Goal: Transaction & Acquisition: Download file/media

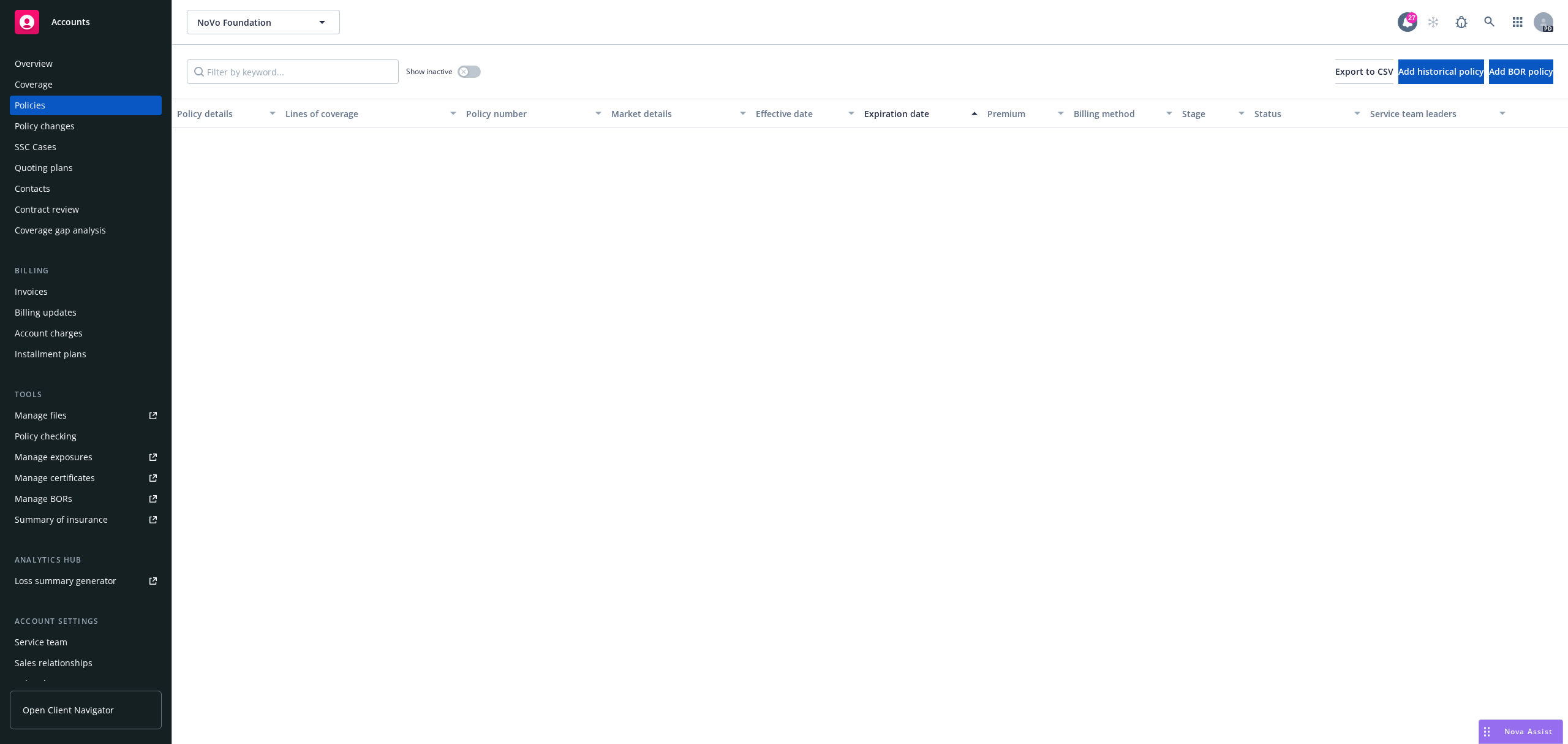
scroll to position [966, 0]
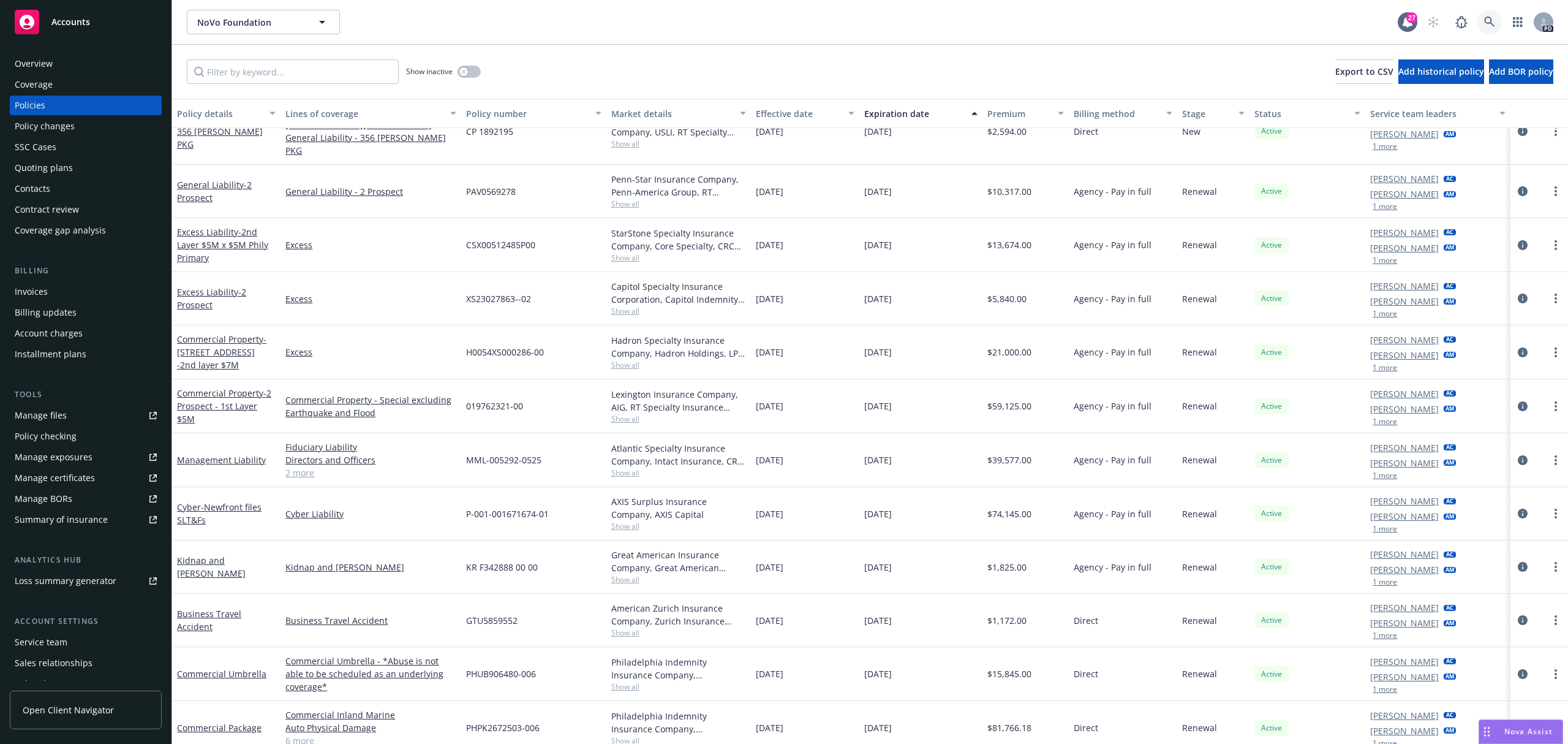
click at [1491, 20] on icon at bounding box center [1489, 21] width 10 height 10
click at [296, 69] on input "Filter by keyword..." at bounding box center [292, 72] width 212 height 25
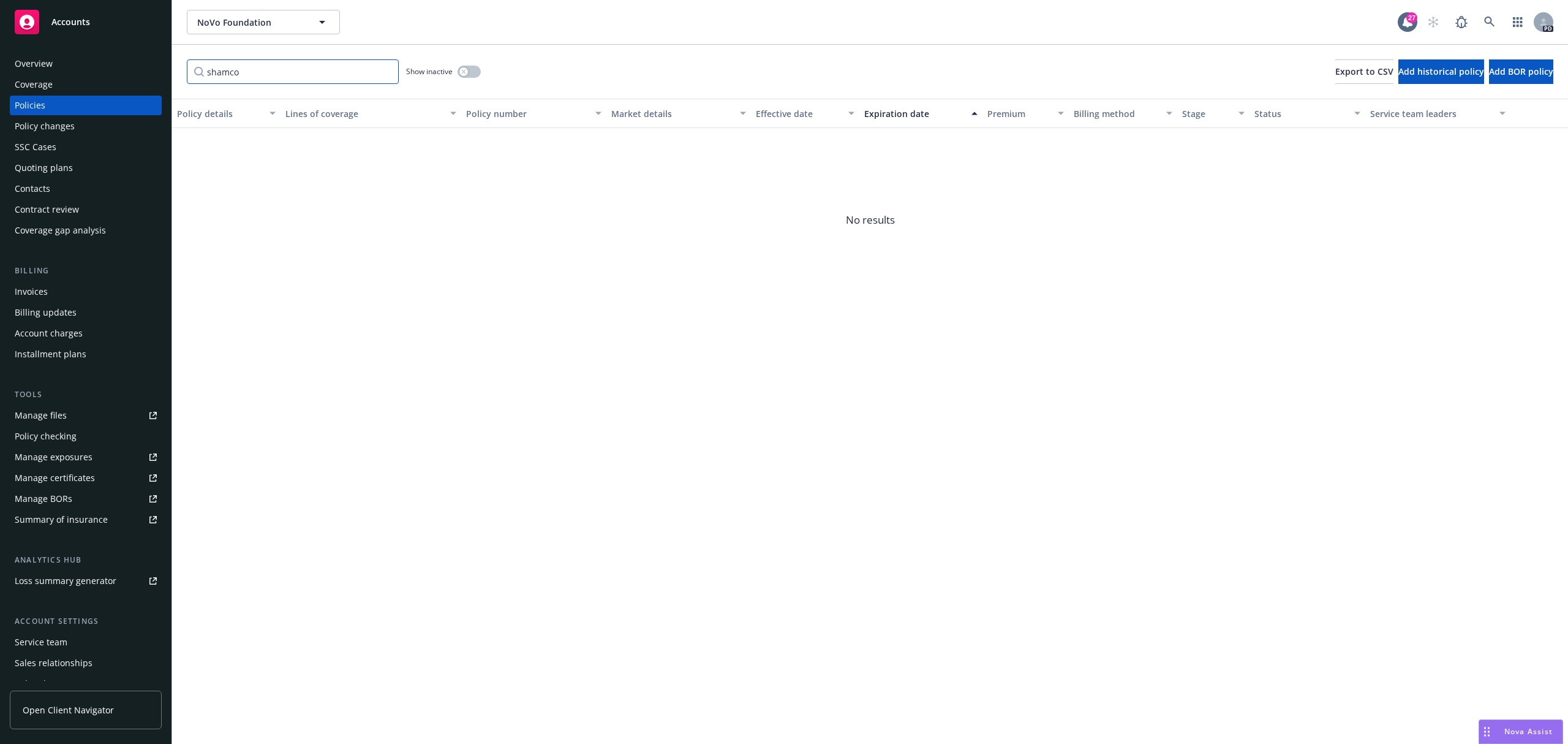
type input "shamco"
click at [1493, 21] on link at bounding box center [1489, 21] width 25 height 25
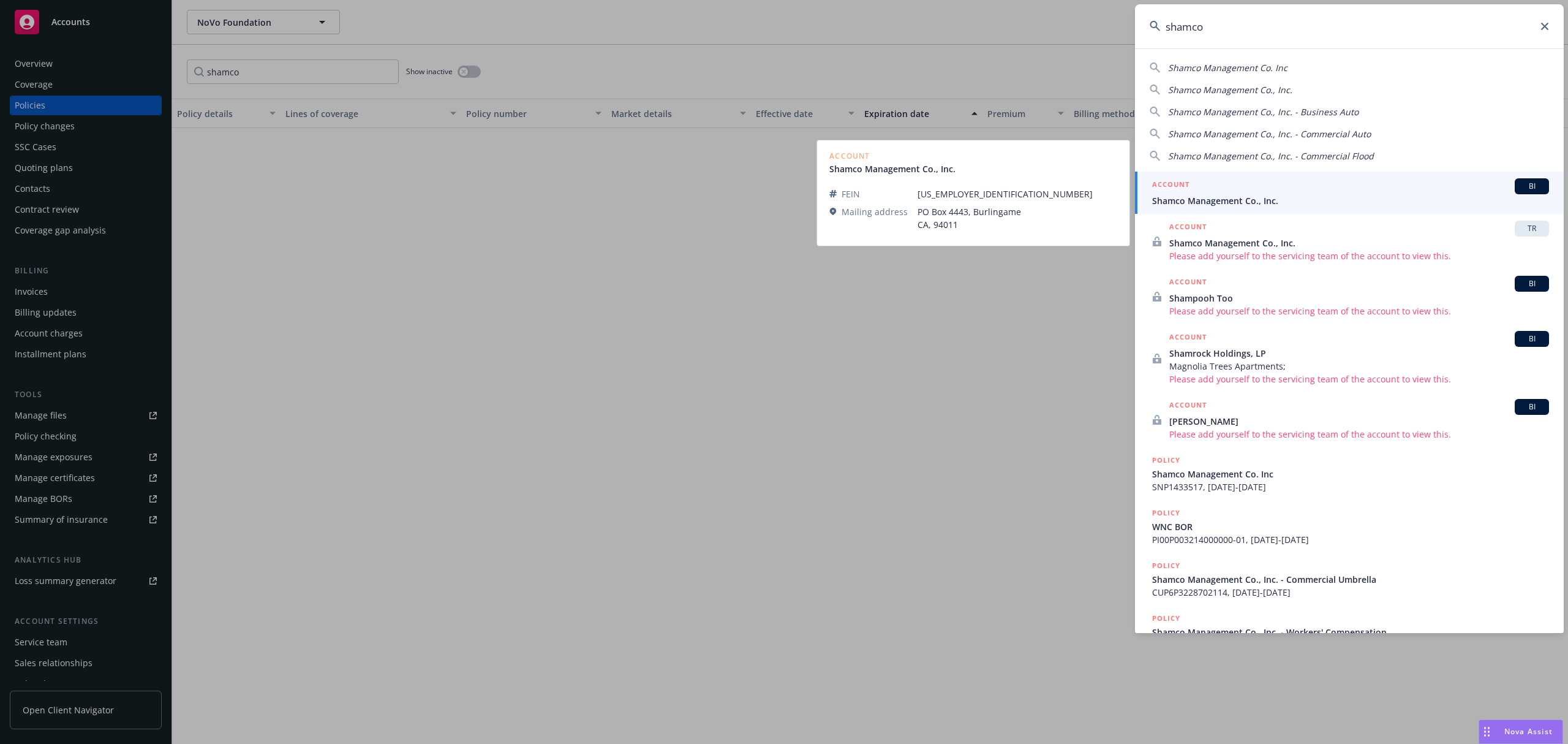
type input "shamco"
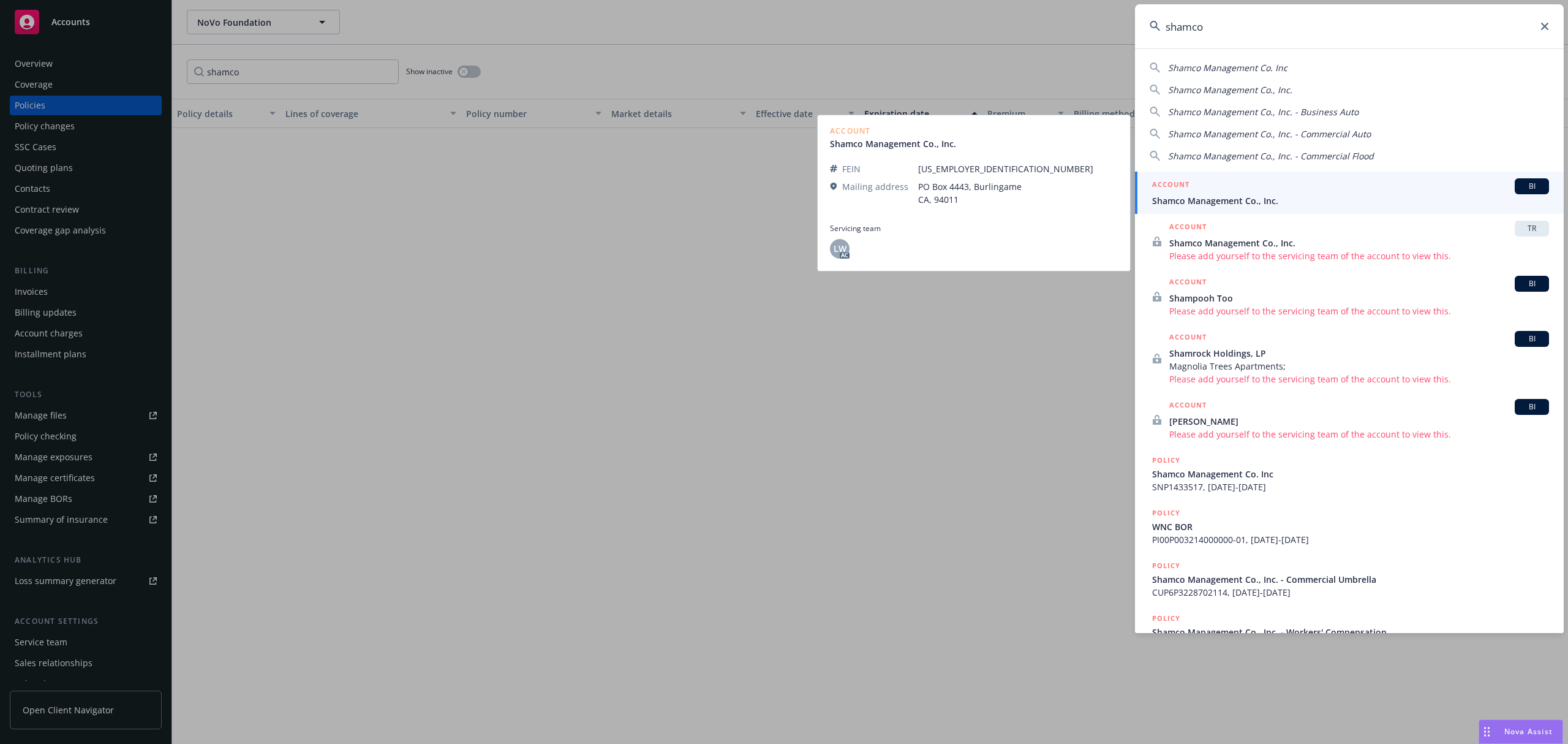
click at [1273, 201] on span "Shamco Management Co., Inc." at bounding box center [1351, 200] width 397 height 13
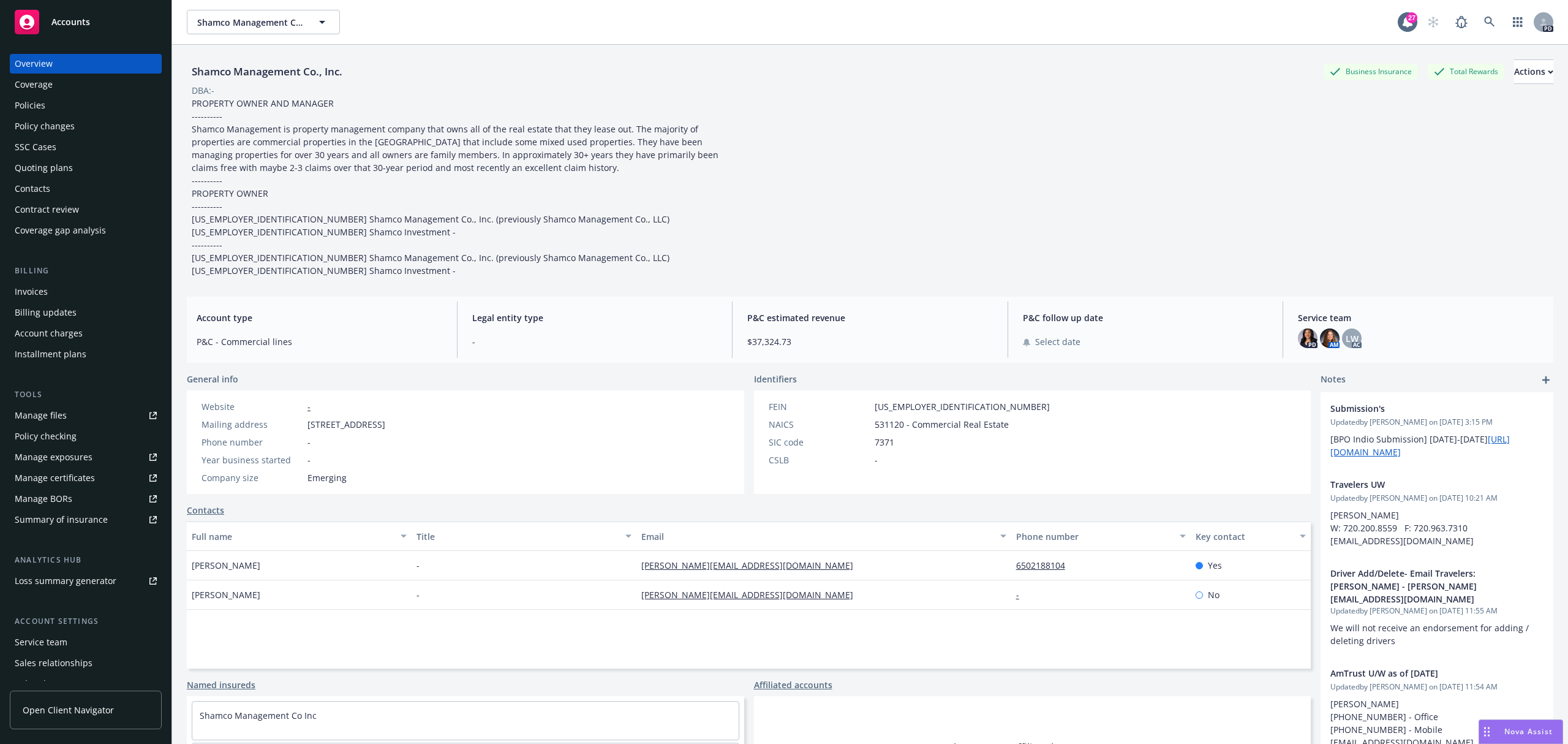
click at [47, 111] on div "Policies" at bounding box center [86, 105] width 142 height 20
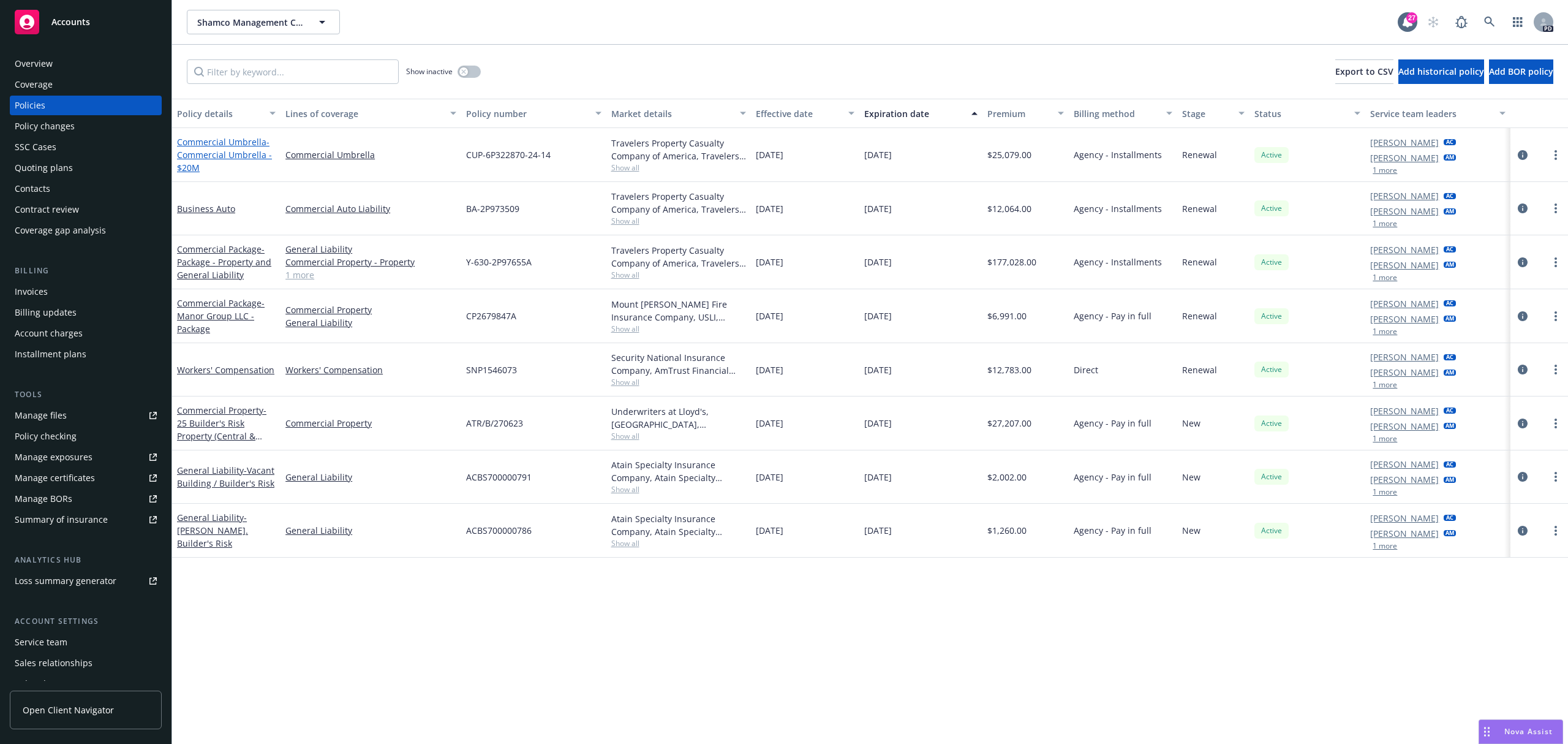
click at [204, 141] on link "Commercial Umbrella - Commercial Umbrella - $20M" at bounding box center [224, 154] width 95 height 37
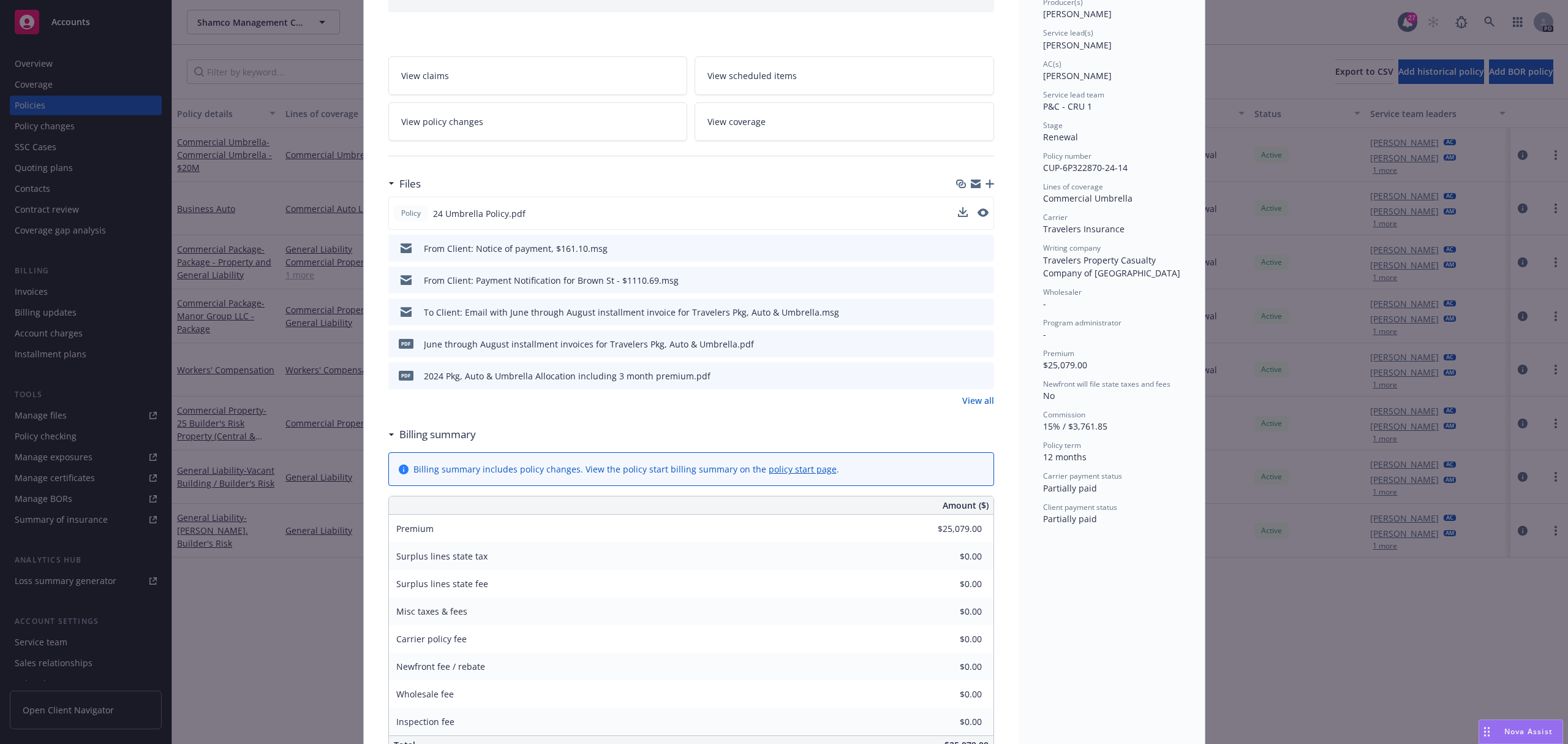
scroll to position [163, 0]
click at [957, 216] on icon "download file" at bounding box center [962, 215] width 10 height 10
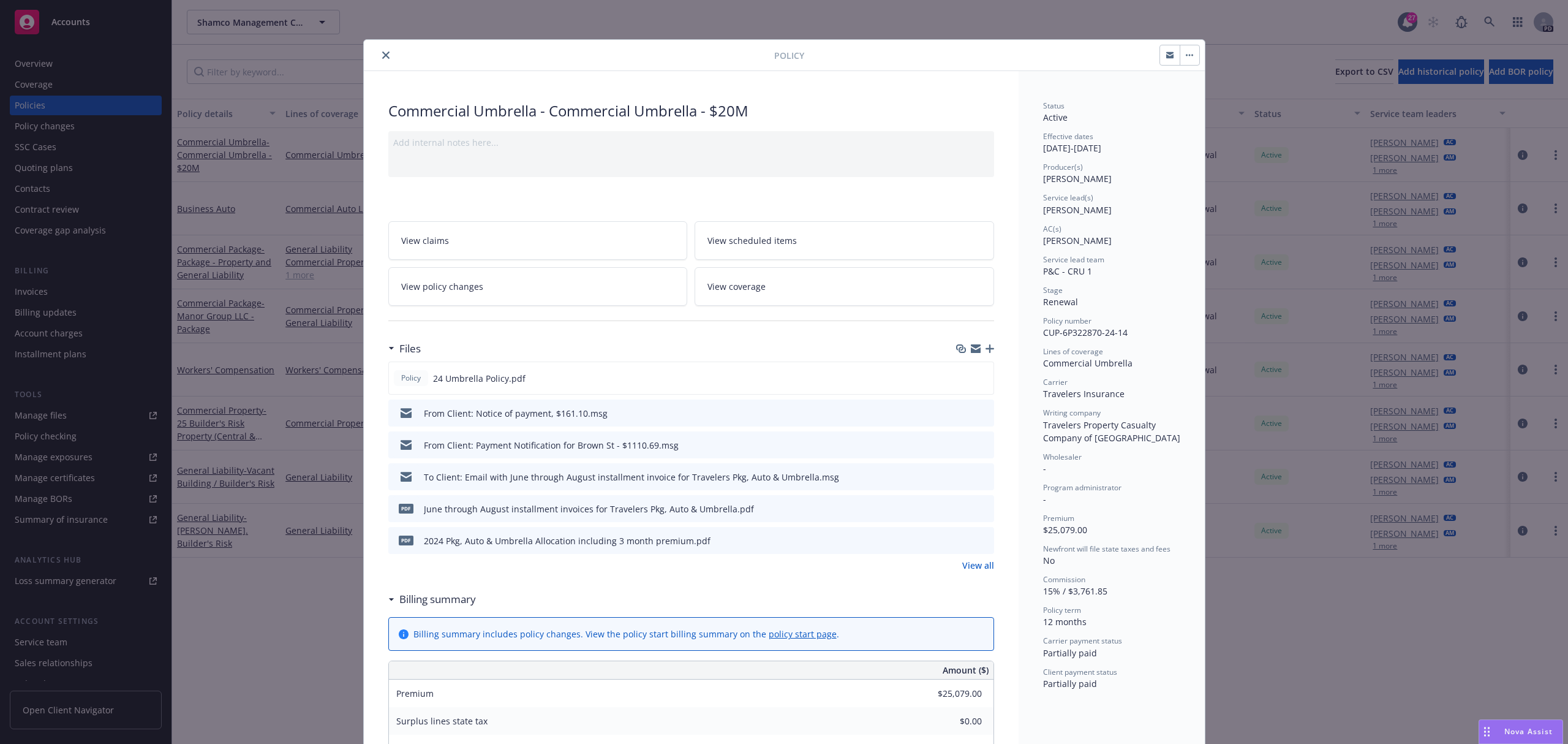
click at [382, 55] on icon "close" at bounding box center [385, 55] width 7 height 7
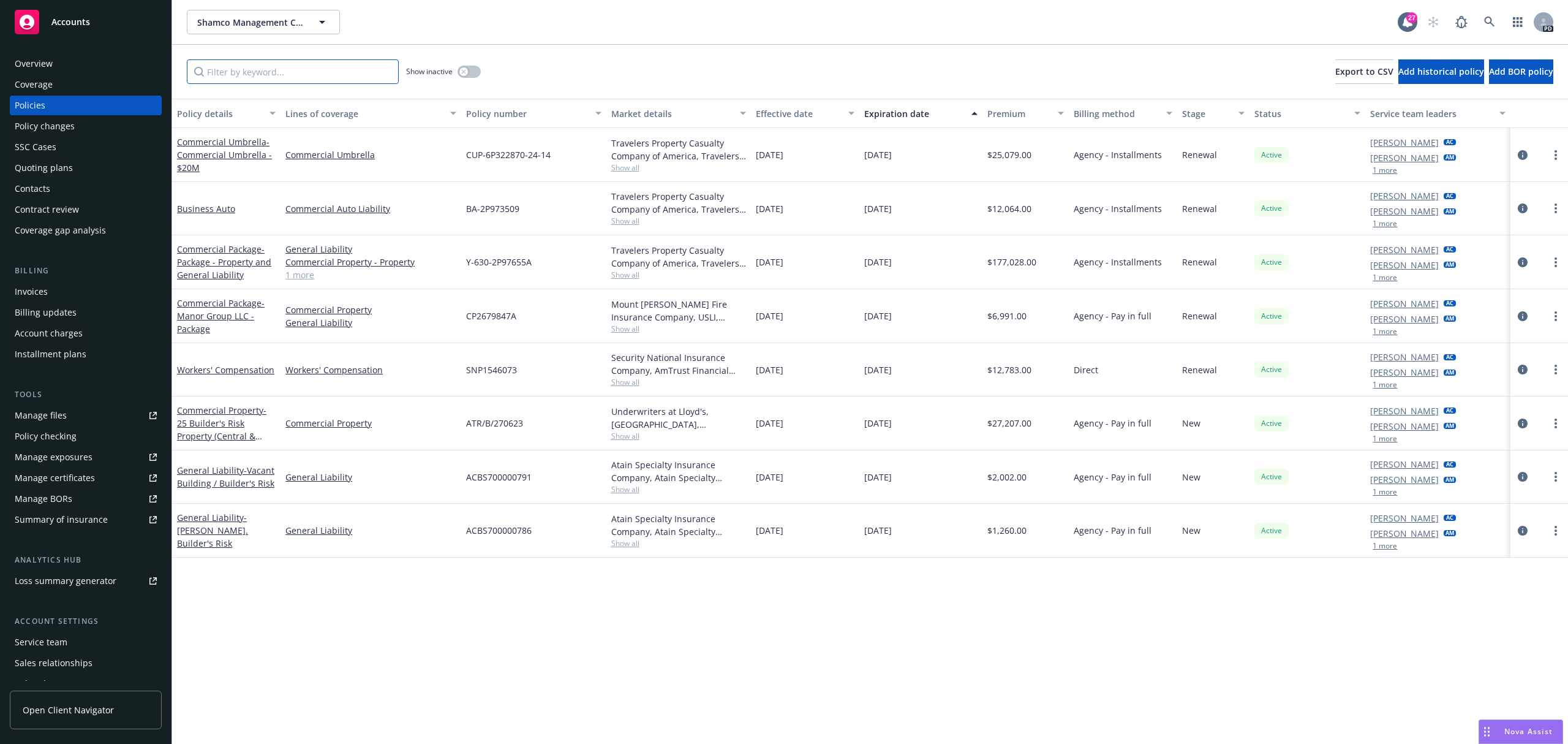
click at [327, 64] on input "Filter by keyword..." at bounding box center [292, 72] width 212 height 25
click at [282, 71] on input "Filter by keyword..." at bounding box center [292, 72] width 212 height 25
click at [1489, 23] on icon at bounding box center [1489, 21] width 10 height 10
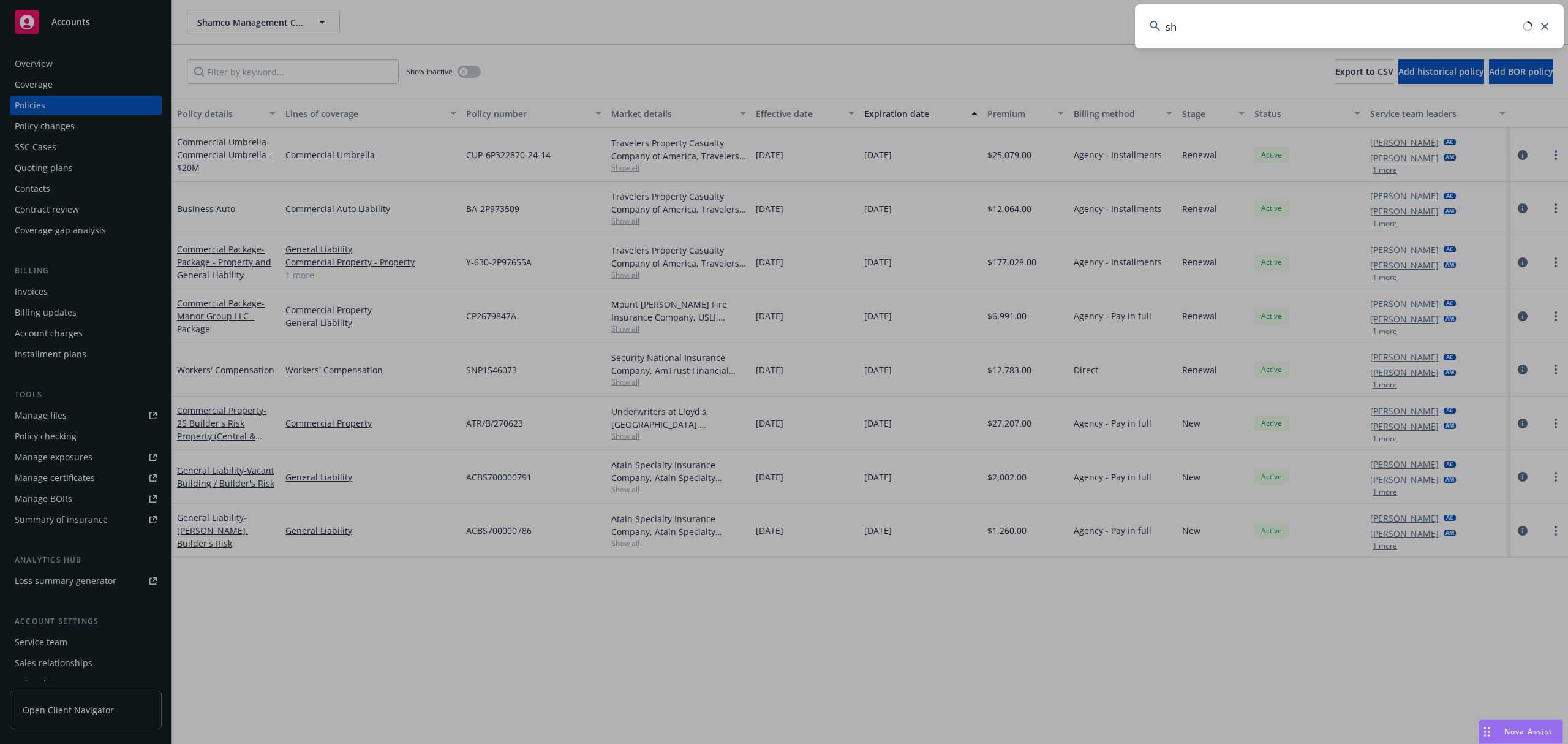
type input "s"
type input "pagaya"
